Goal: Task Accomplishment & Management: Manage account settings

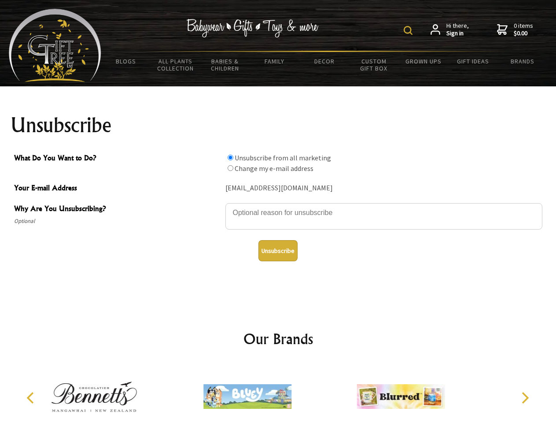
click at [410, 30] on img at bounding box center [408, 30] width 9 height 9
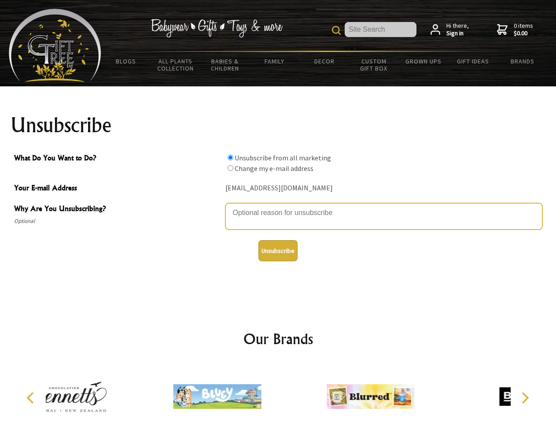
click at [278, 206] on textarea "Why Are You Unsubscribing?" at bounding box center [384, 216] width 317 height 26
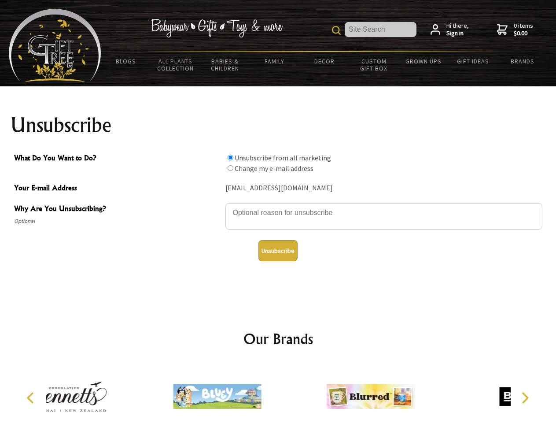
click at [230, 157] on input "What Do You Want to Do?" at bounding box center [231, 158] width 6 height 6
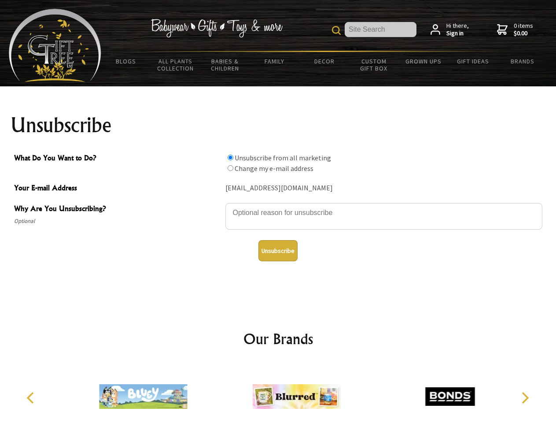
click at [230, 168] on input "What Do You Want to Do?" at bounding box center [231, 168] width 6 height 6
radio input "true"
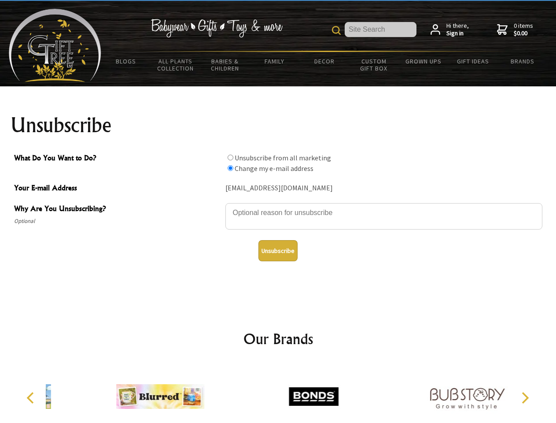
click at [278, 251] on button "Unsubscribe" at bounding box center [278, 250] width 39 height 21
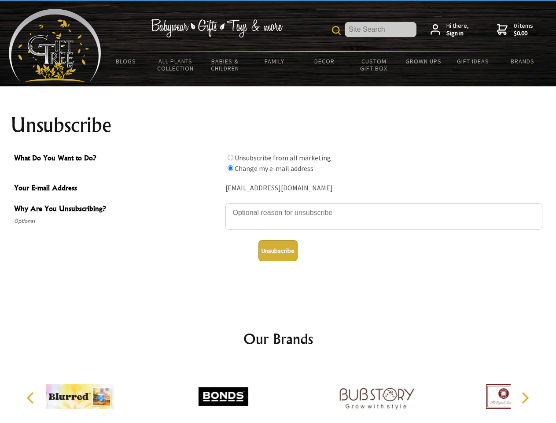
click at [32, 398] on icon "Previous" at bounding box center [31, 397] width 11 height 11
click at [525, 398] on icon "Next" at bounding box center [524, 397] width 11 height 11
